Goal: Understand process/instructions

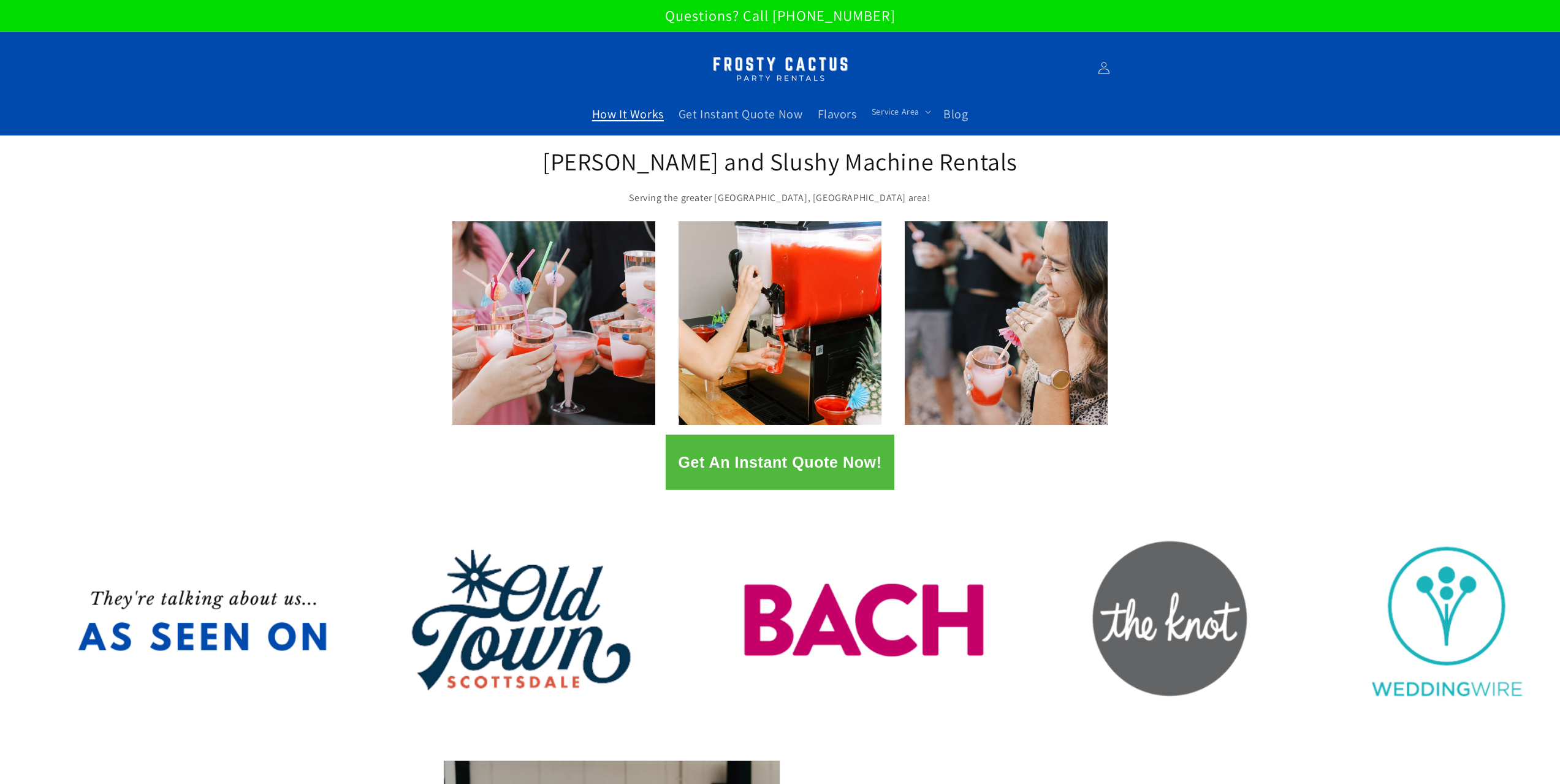
click at [649, 115] on span "How It Works" at bounding box center [628, 114] width 71 height 16
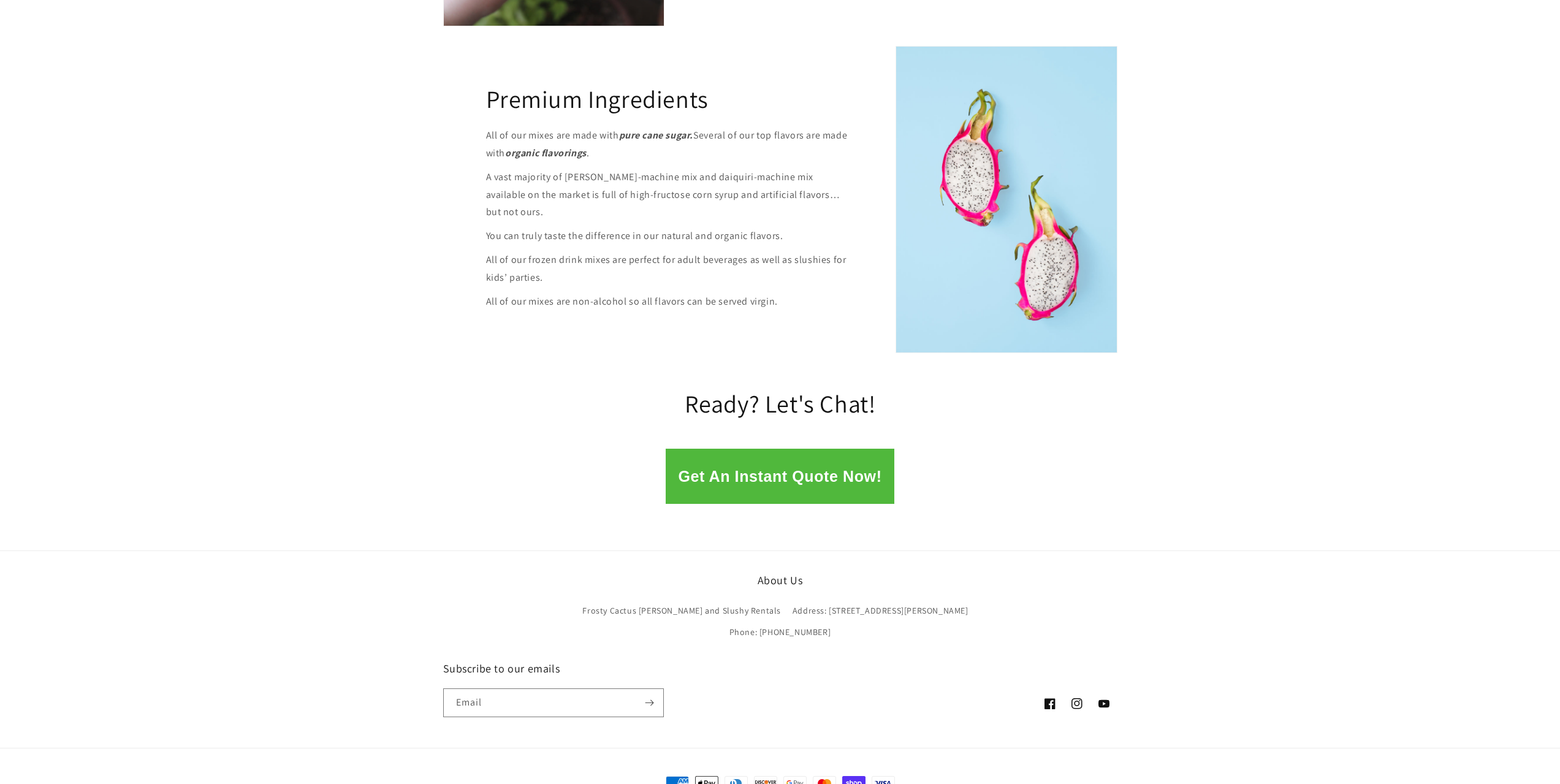
scroll to position [1522, 0]
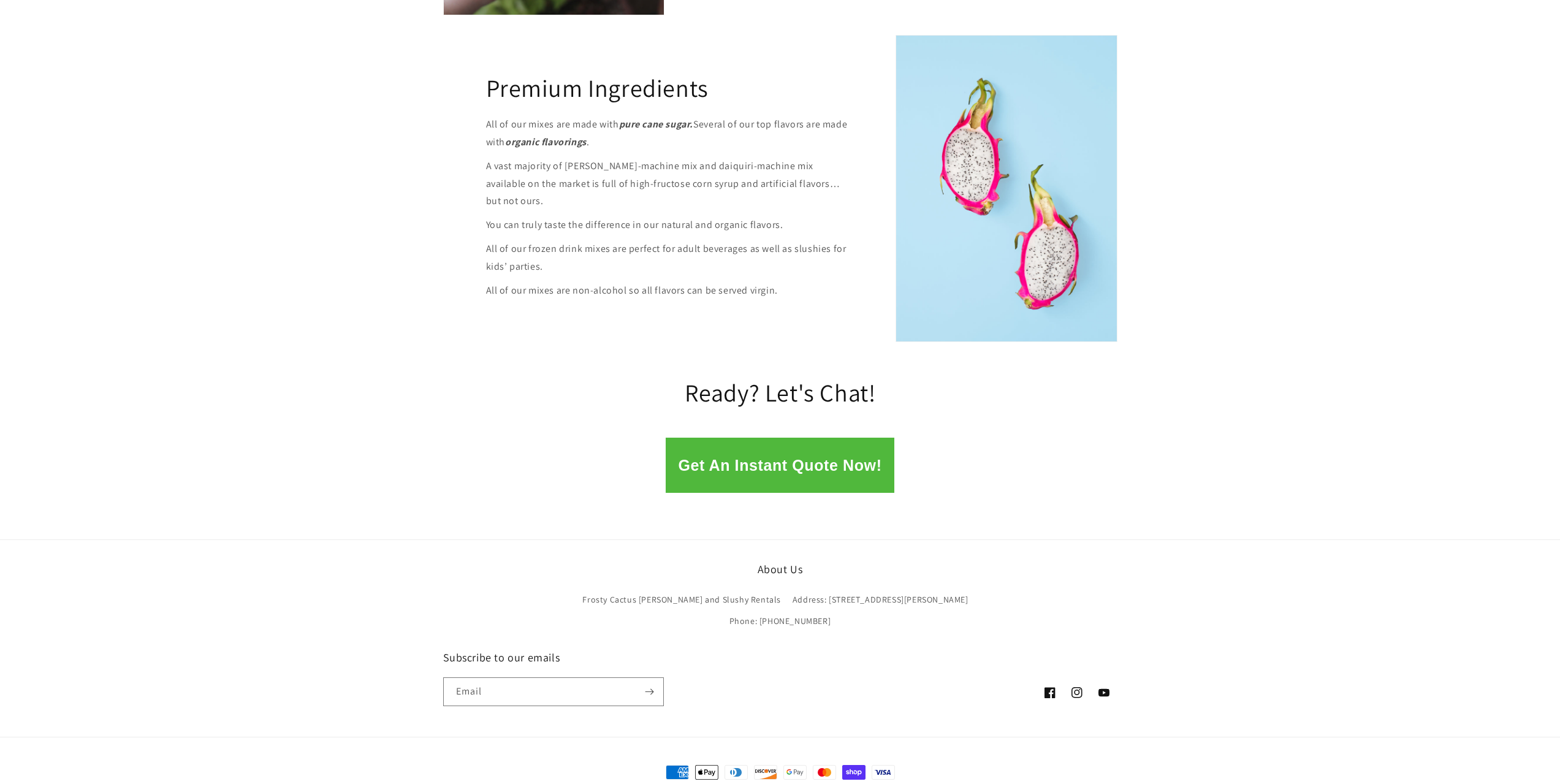
click at [793, 448] on button "Get An Instant Quote Now!" at bounding box center [779, 465] width 228 height 55
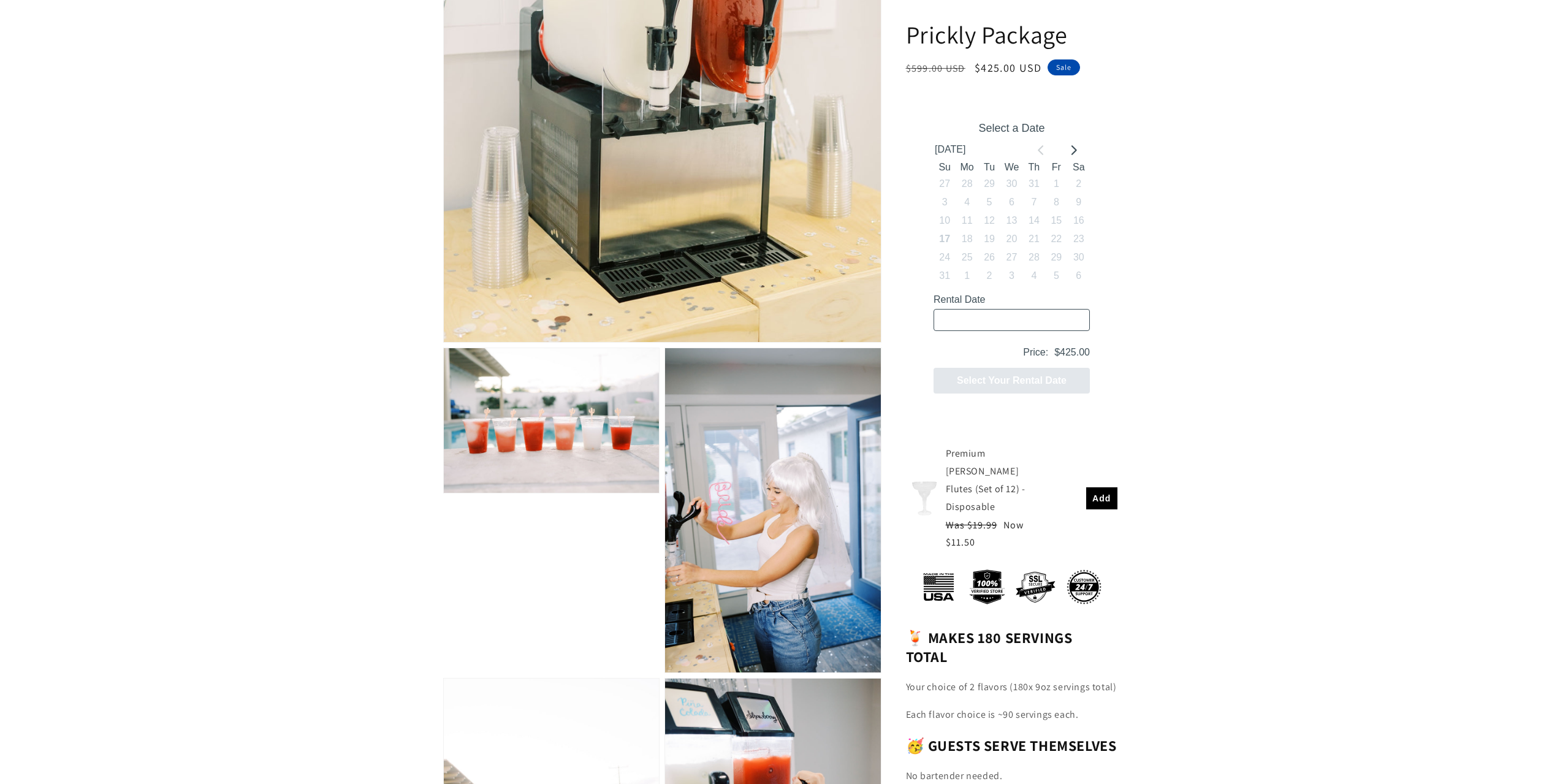
scroll to position [478, 0]
